Goal: Information Seeking & Learning: Learn about a topic

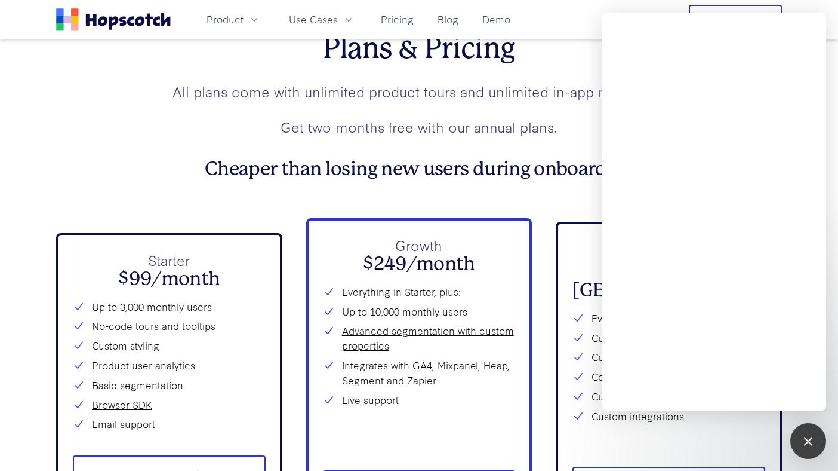
scroll to position [4196, 0]
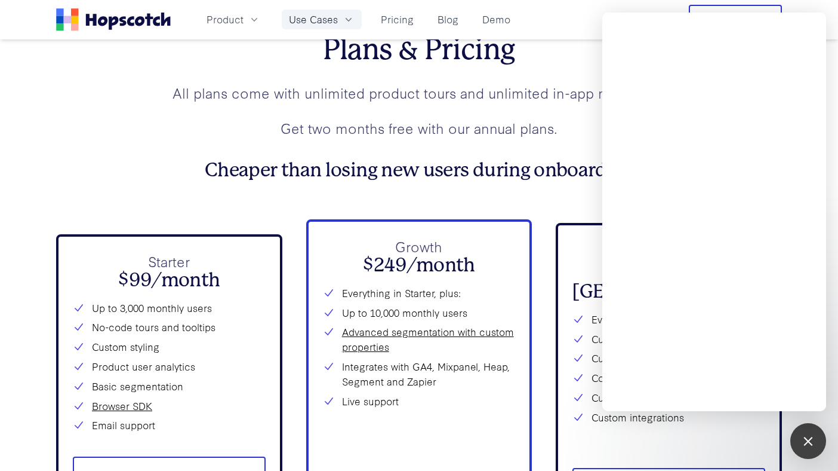
click at [299, 20] on span "Use Cases" at bounding box center [313, 19] width 49 height 15
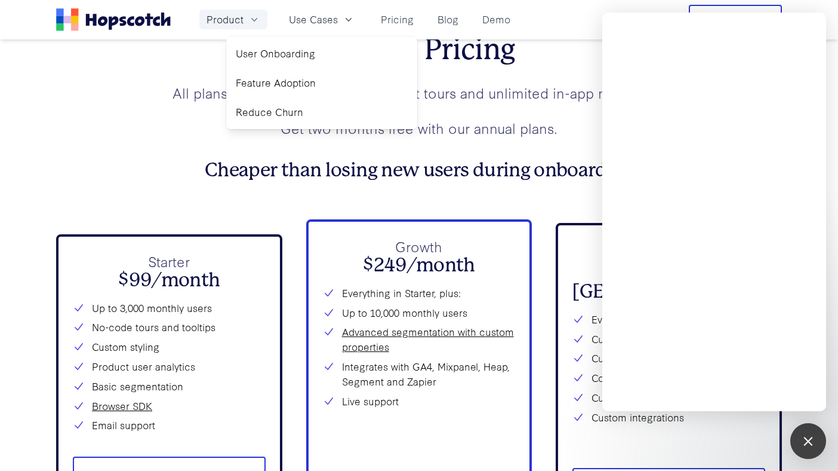
click at [240, 20] on span "Product" at bounding box center [225, 19] width 37 height 15
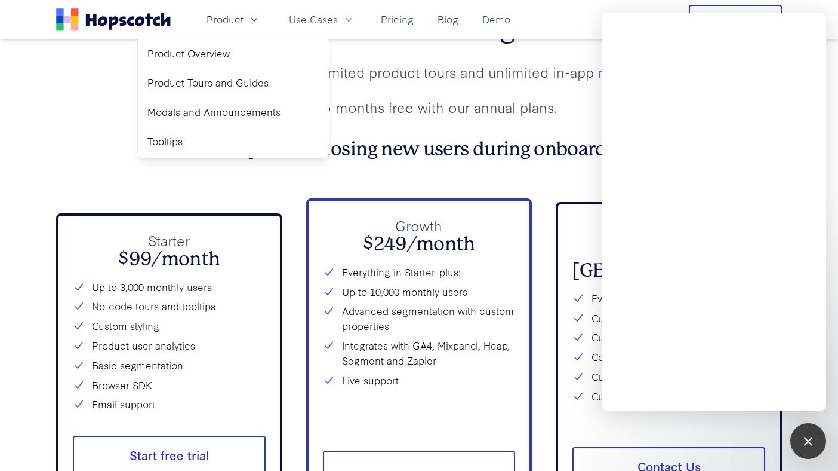
scroll to position [4219, 0]
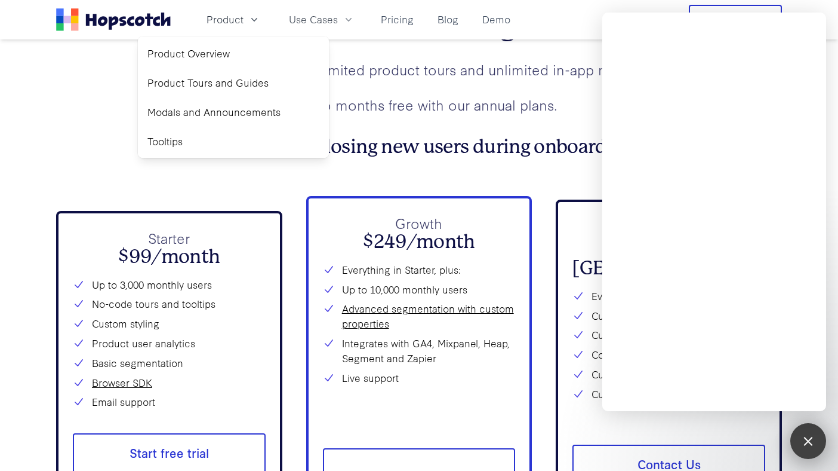
click at [812, 440] on div at bounding box center [808, 440] width 16 height 16
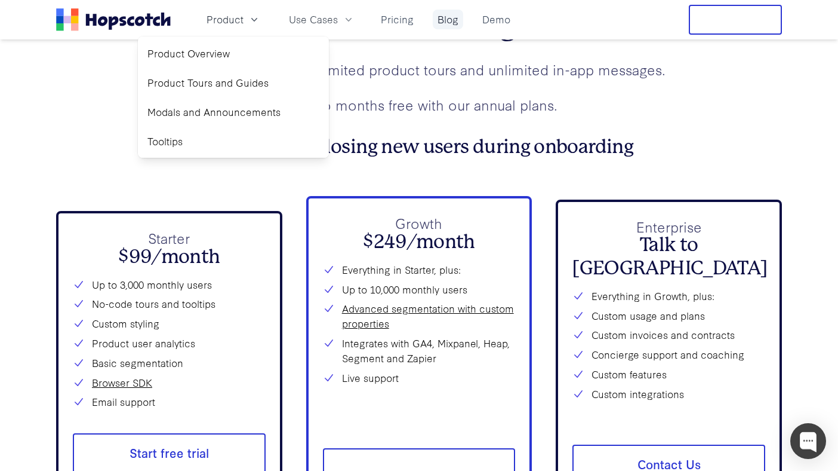
click at [444, 23] on link "Blog" at bounding box center [448, 20] width 30 height 20
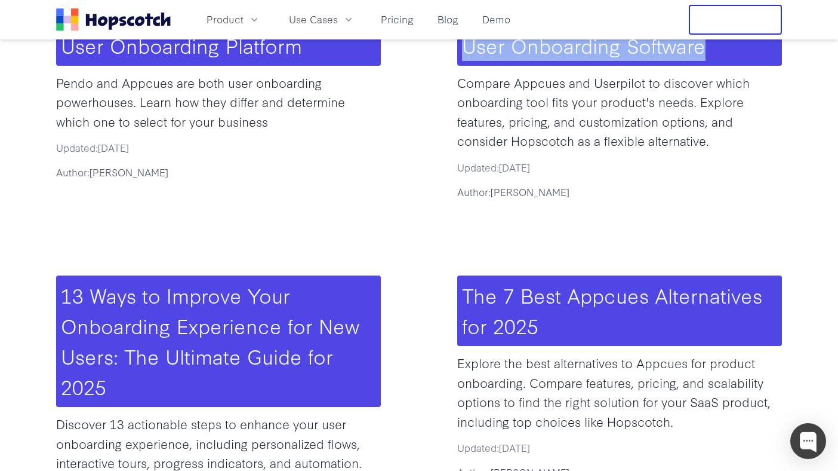
scroll to position [1220, 0]
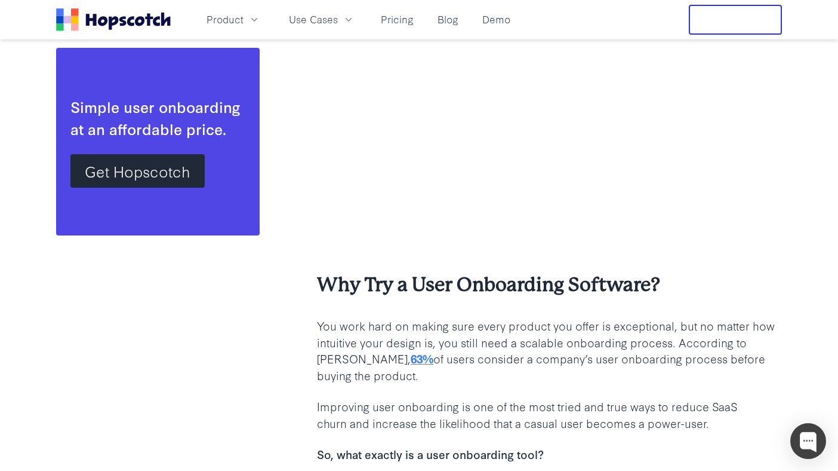
scroll to position [1314, 0]
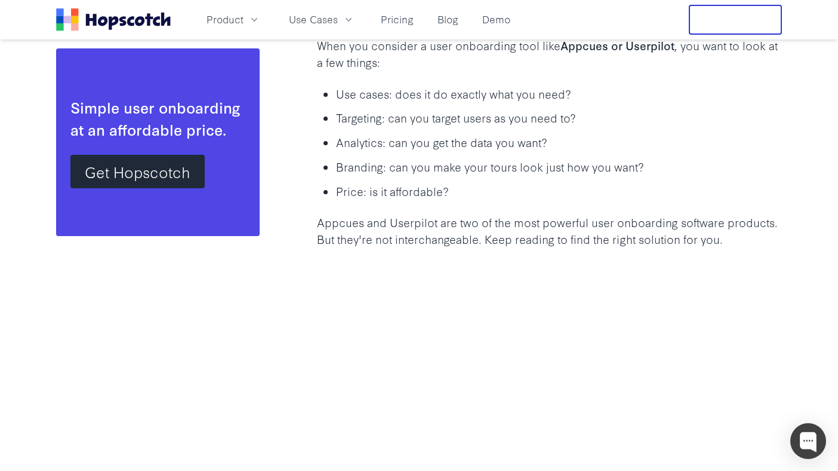
scroll to position [1507, 0]
